Goal: Information Seeking & Learning: Learn about a topic

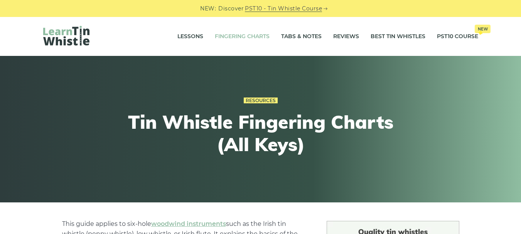
click at [51, 38] on img at bounding box center [66, 36] width 46 height 20
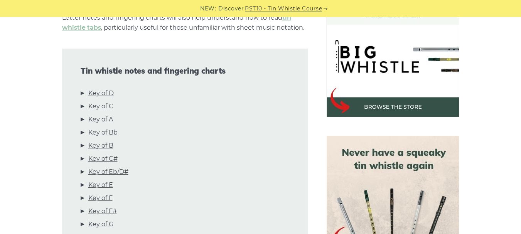
scroll to position [309, 0]
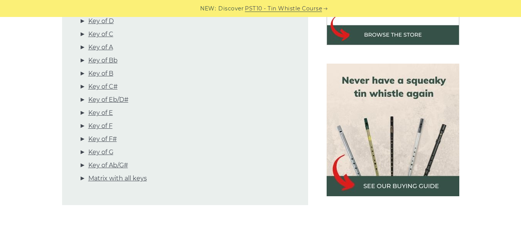
click at [371, 107] on img at bounding box center [393, 130] width 133 height 133
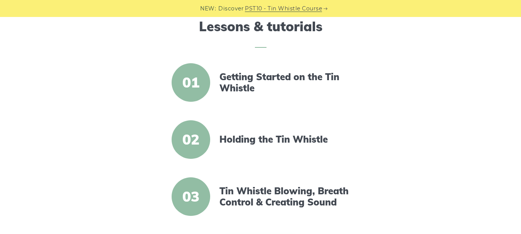
scroll to position [193, 0]
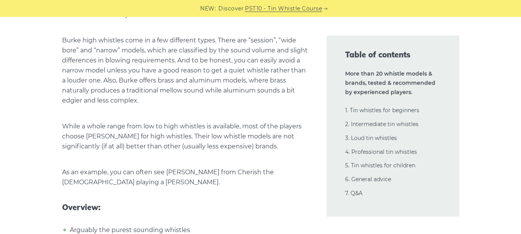
scroll to position [11454, 0]
